Goal: Transaction & Acquisition: Subscribe to service/newsletter

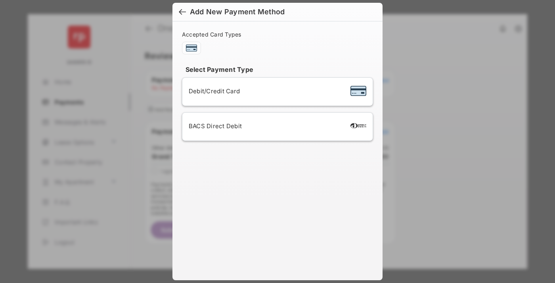
click at [276, 126] on div "BACS Direct Debit" at bounding box center [278, 126] width 178 height 15
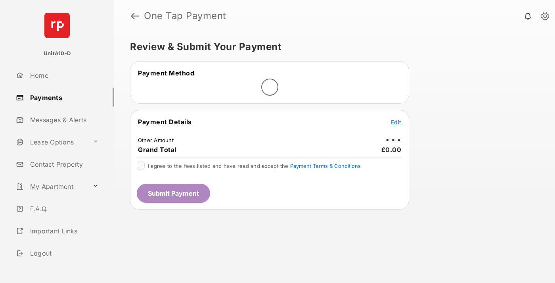
click at [396, 122] on span "Edit" at bounding box center [396, 121] width 10 height 7
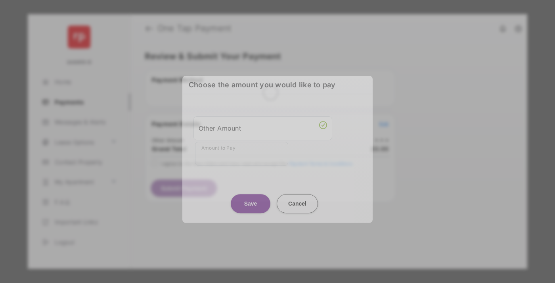
click at [263, 123] on div "Other Amount" at bounding box center [263, 127] width 128 height 13
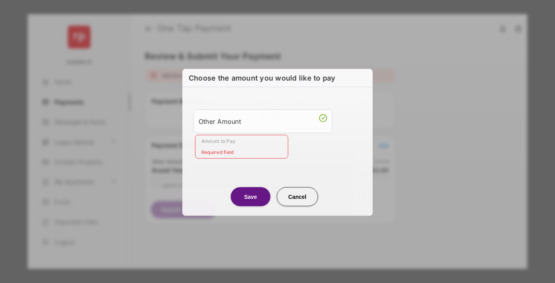
type input "**"
